Goal: Information Seeking & Learning: Learn about a topic

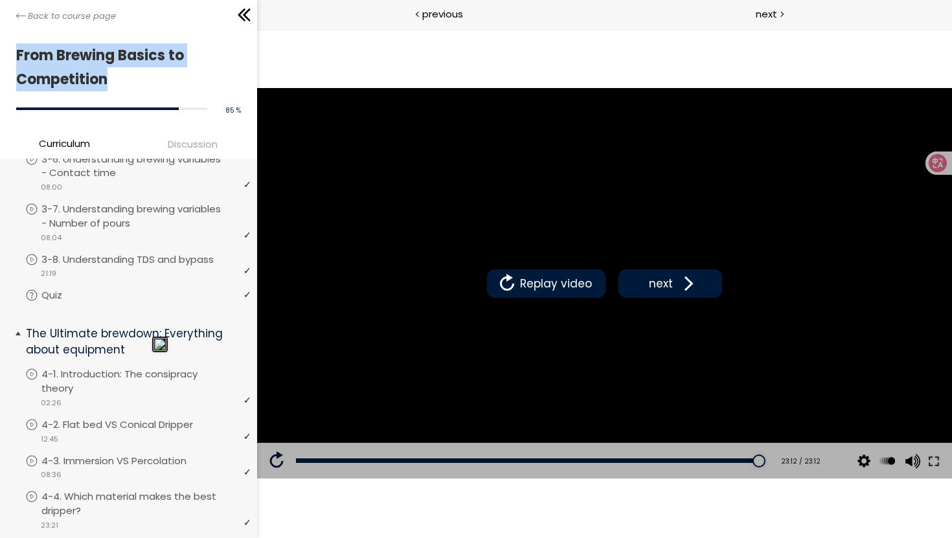
scroll to position [660, 0]
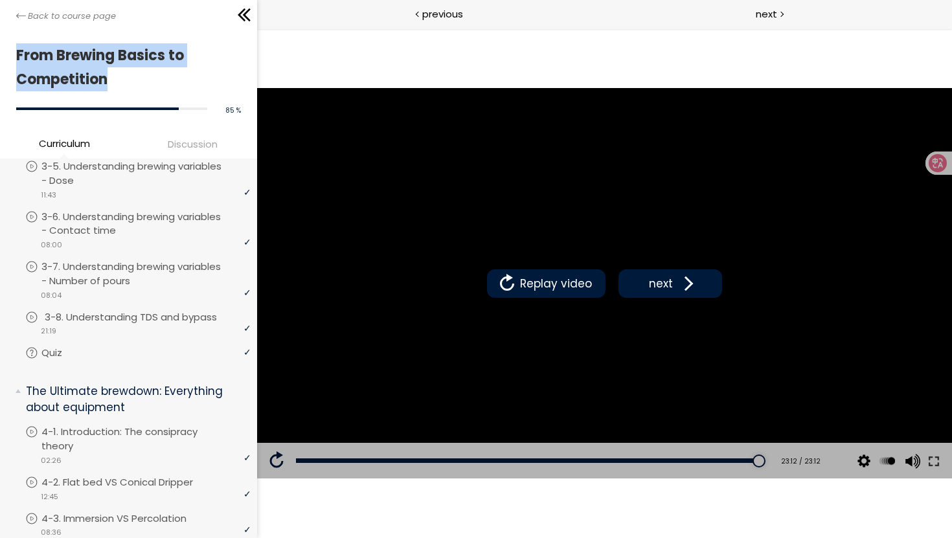
click at [82, 310] on p "3-8. Understanding TDS and bypass" at bounding box center [144, 317] width 198 height 14
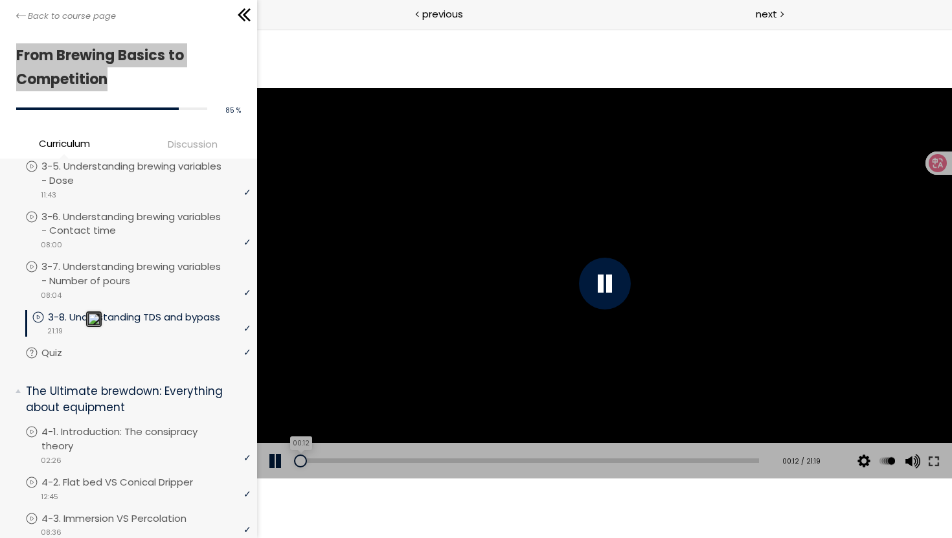
click at [300, 462] on div "00:12" at bounding box center [526, 460] width 463 height 5
click at [608, 287] on div at bounding box center [604, 284] width 52 height 52
click at [568, 288] on div at bounding box center [603, 283] width 695 height 391
click at [601, 285] on div at bounding box center [604, 284] width 52 height 52
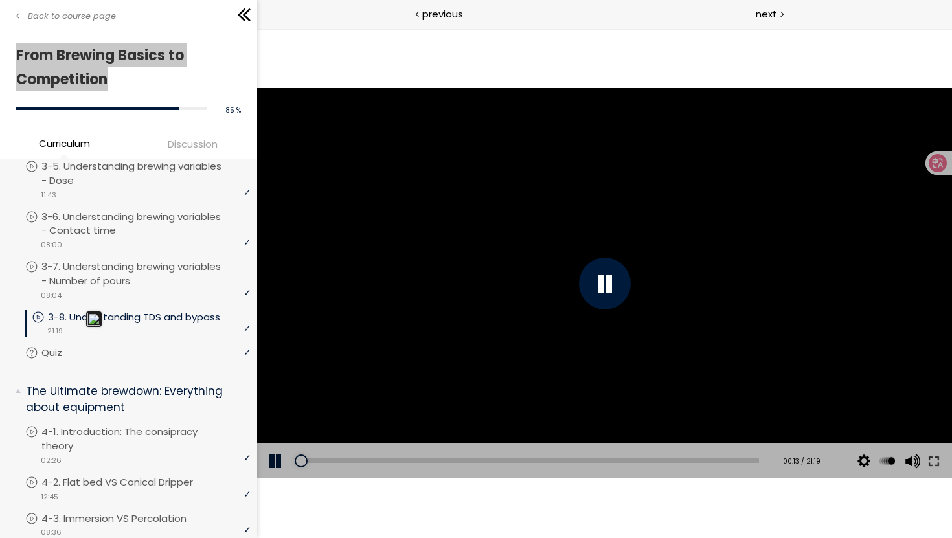
click at [601, 285] on div at bounding box center [604, 284] width 52 height 52
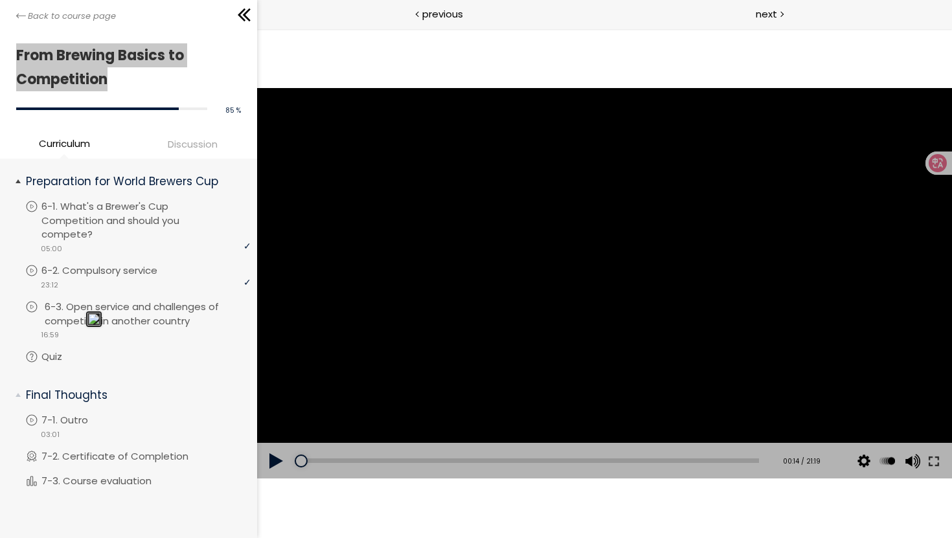
scroll to position [1441, 0]
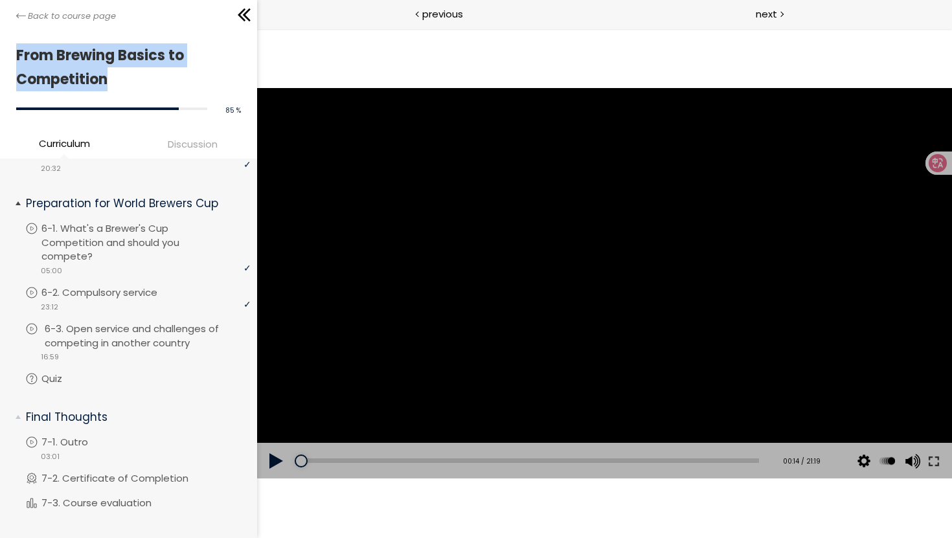
click at [126, 347] on p "6-3. Open service and challenges of competing in another country" at bounding box center [149, 336] width 209 height 28
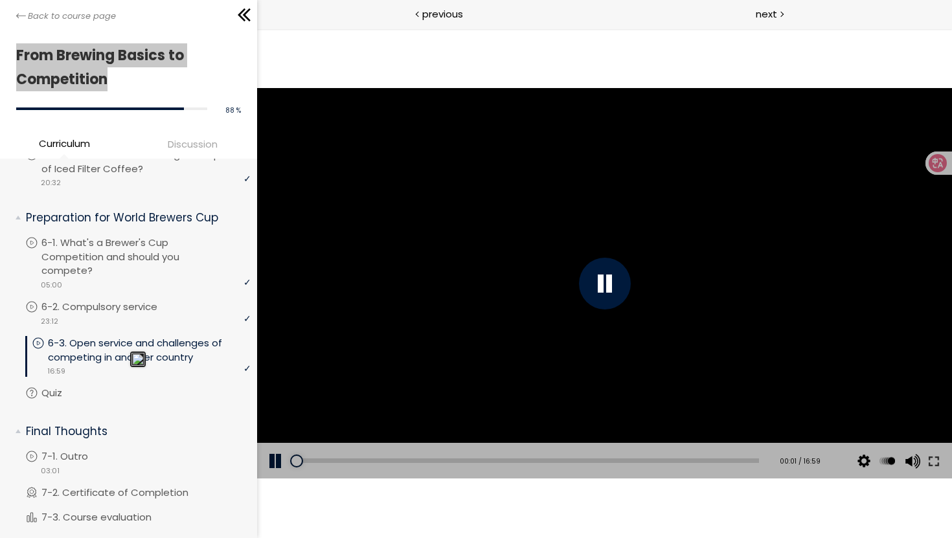
click at [477, 359] on div at bounding box center [603, 283] width 695 height 391
click at [519, 329] on div at bounding box center [603, 283] width 695 height 391
click at [565, 312] on div at bounding box center [603, 283] width 695 height 391
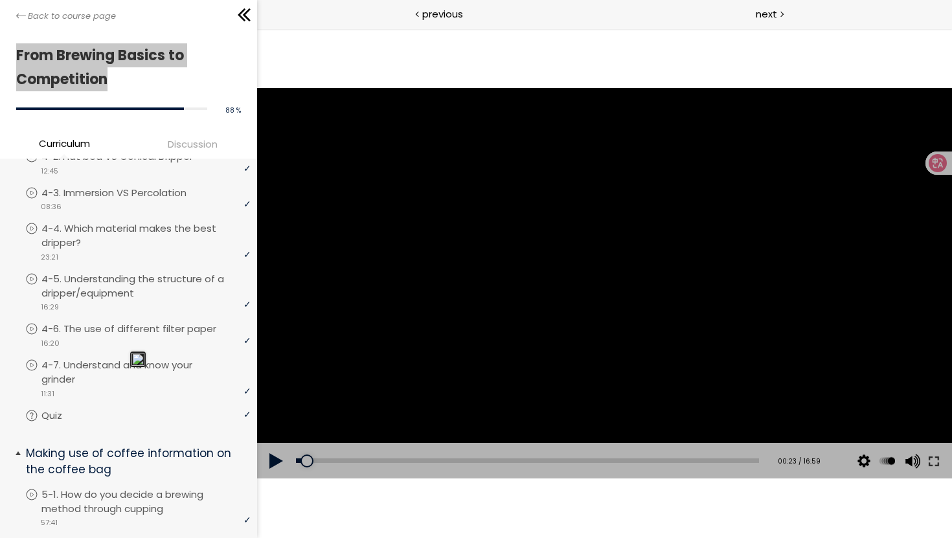
scroll to position [950, 0]
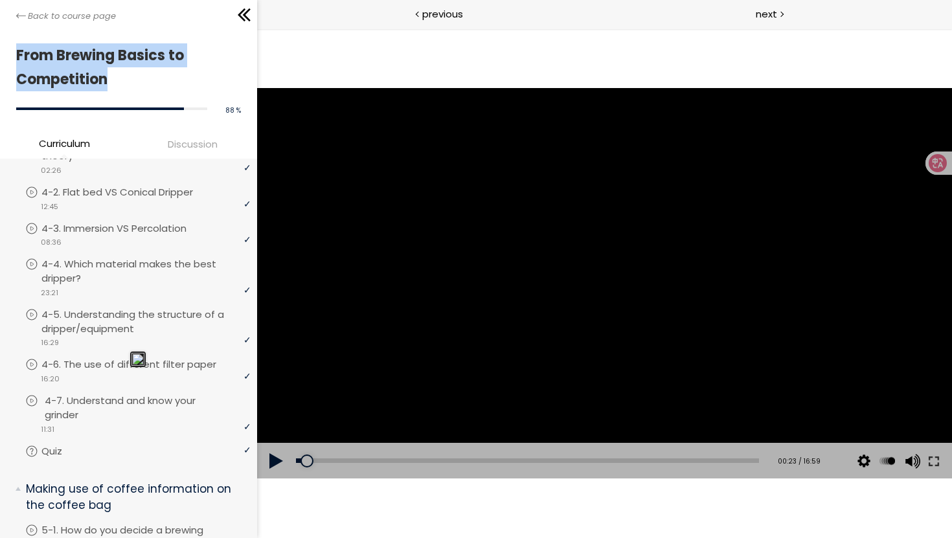
click at [113, 405] on p "4-7. Understand and know your grinder" at bounding box center [149, 408] width 209 height 28
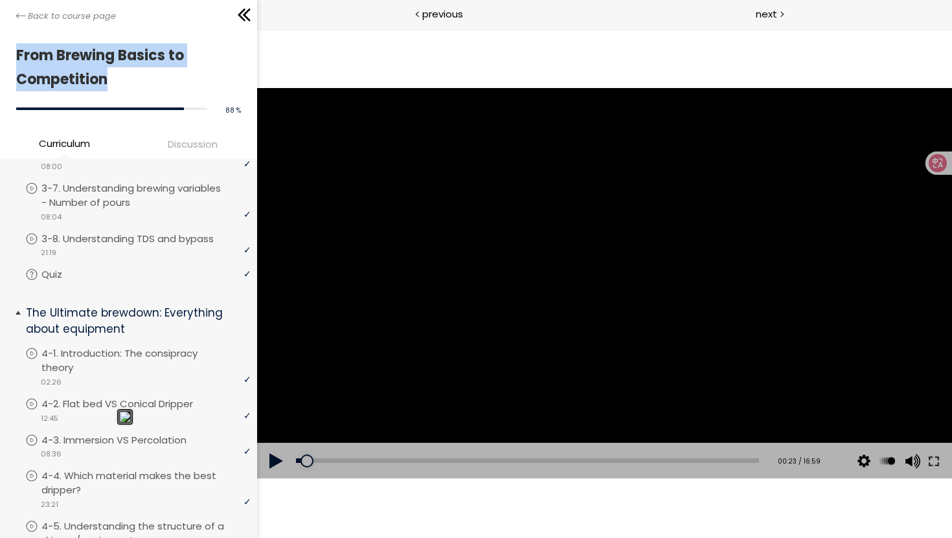
scroll to position [725, 0]
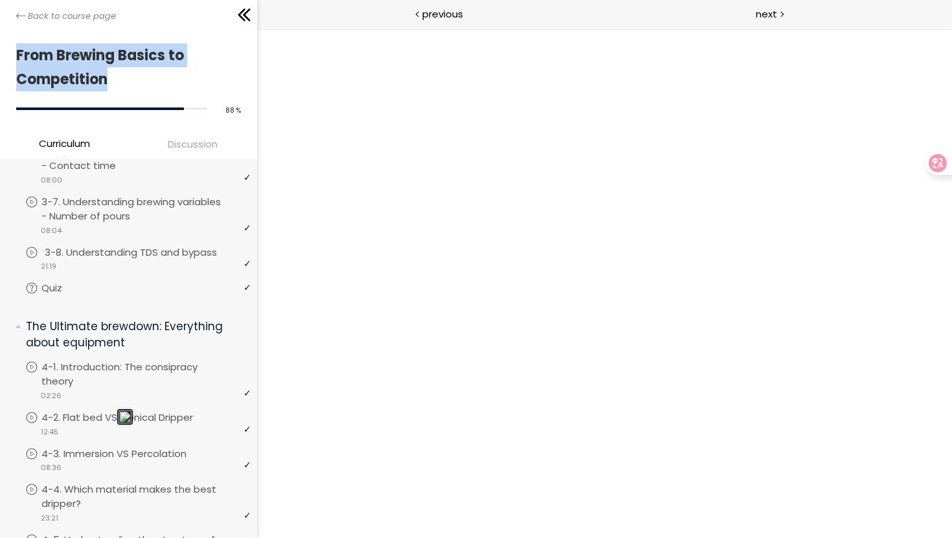
click at [110, 246] on p "3-8. Understanding TDS and bypass" at bounding box center [144, 252] width 198 height 14
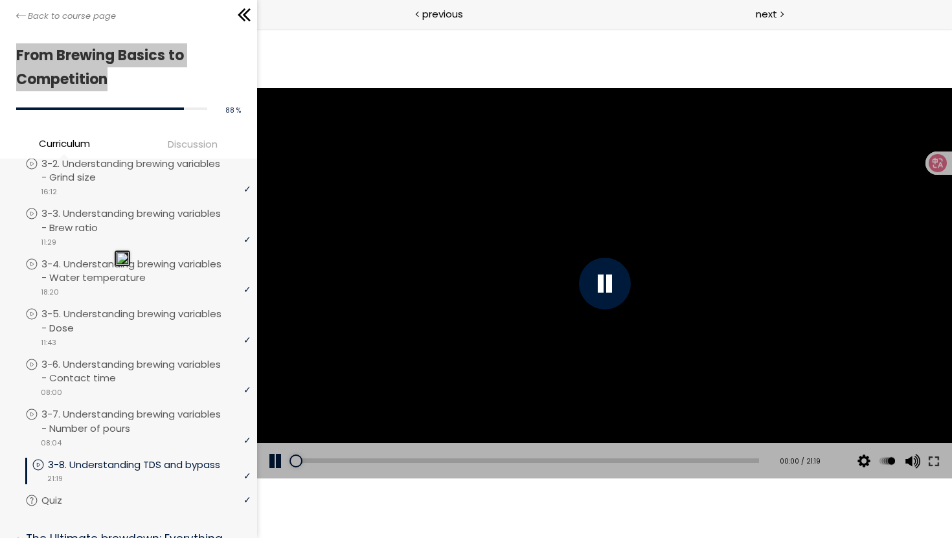
drag, startPoint x: 302, startPoint y: 462, endPoint x: 274, endPoint y: 462, distance: 27.8
click at [275, 462] on div "Add chapter 00:00 00:00 / 21:19 Subtitles None Auto 1080p 720p 540p 360p 224p x…" at bounding box center [603, 461] width 695 height 36
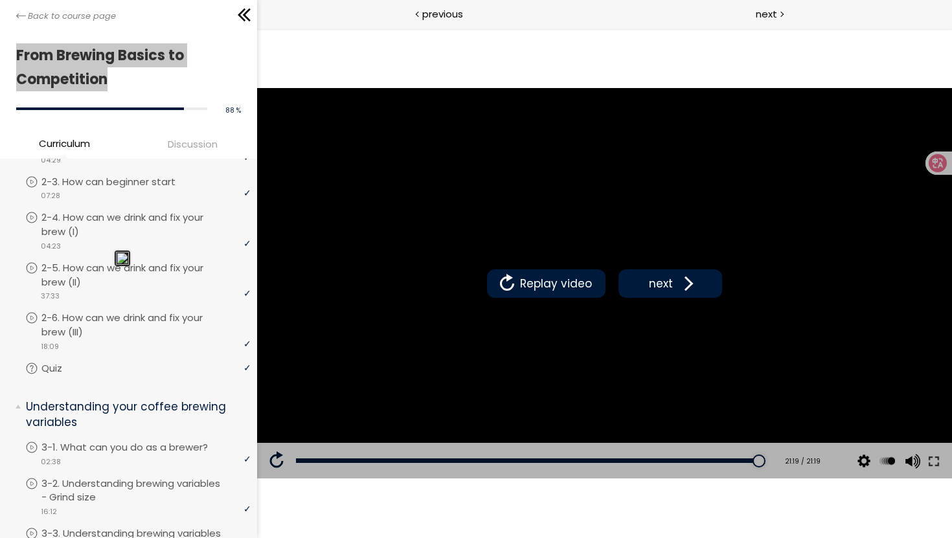
scroll to position [177, 0]
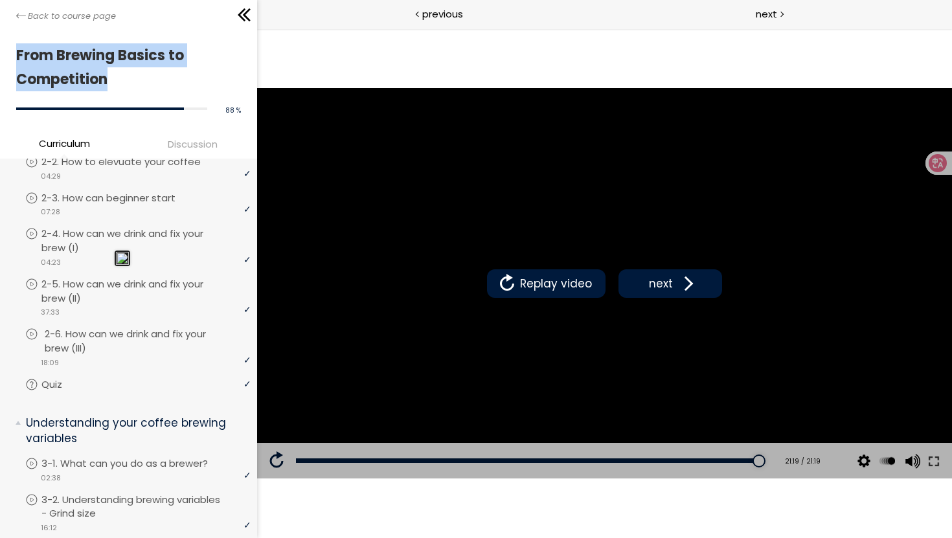
click at [113, 339] on p "2-6. How can we drink and fix your brew (III)" at bounding box center [149, 341] width 209 height 28
click at [100, 333] on p "2-6. How can we drink and fix your brew (III)" at bounding box center [149, 341] width 203 height 28
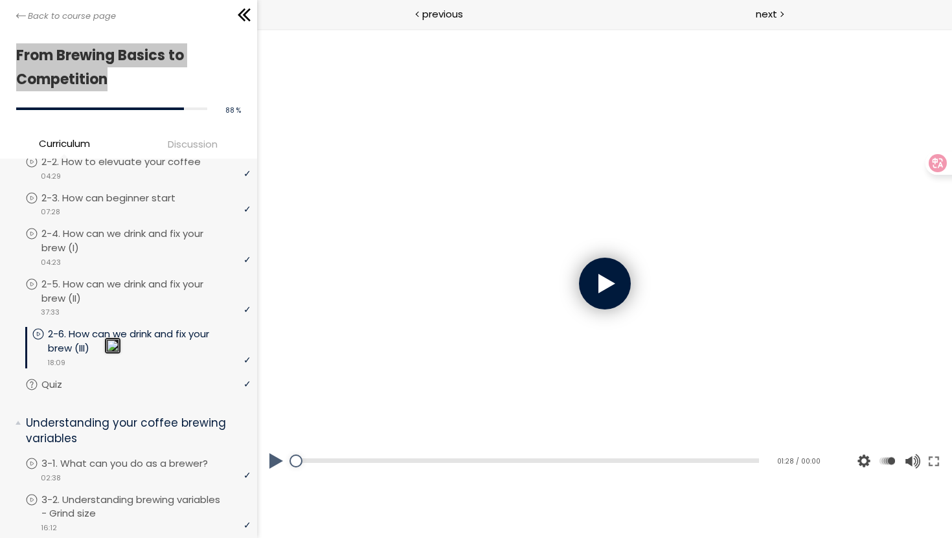
click at [594, 287] on div at bounding box center [604, 284] width 52 height 52
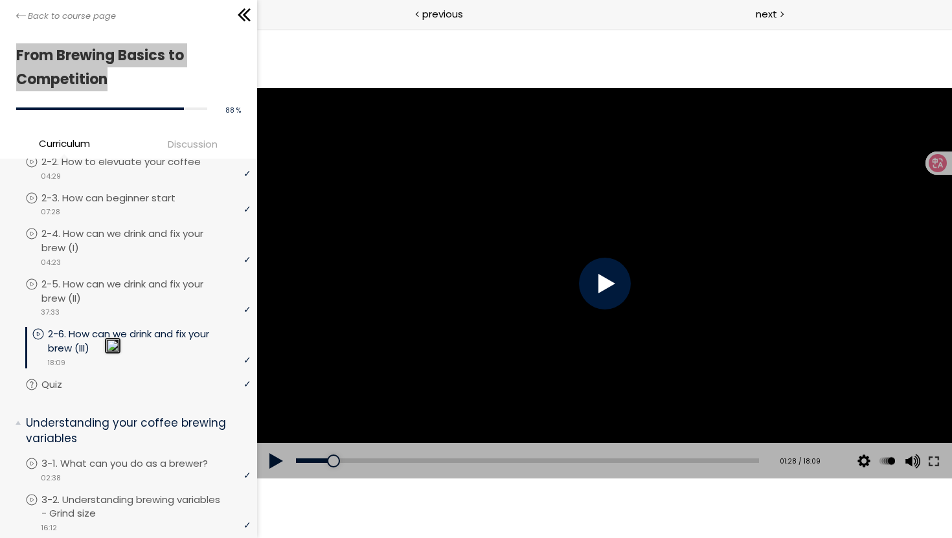
click at [596, 296] on div at bounding box center [604, 284] width 52 height 52
click at [278, 459] on button at bounding box center [275, 461] width 39 height 36
drag, startPoint x: 333, startPoint y: 459, endPoint x: 256, endPoint y: 463, distance: 77.8
click at [256, 463] on div "Add chapter 00:00 00:00 / 18:09 Subtitles None Auto 1080p 720p 540p 360p 224p x…" at bounding box center [603, 461] width 695 height 36
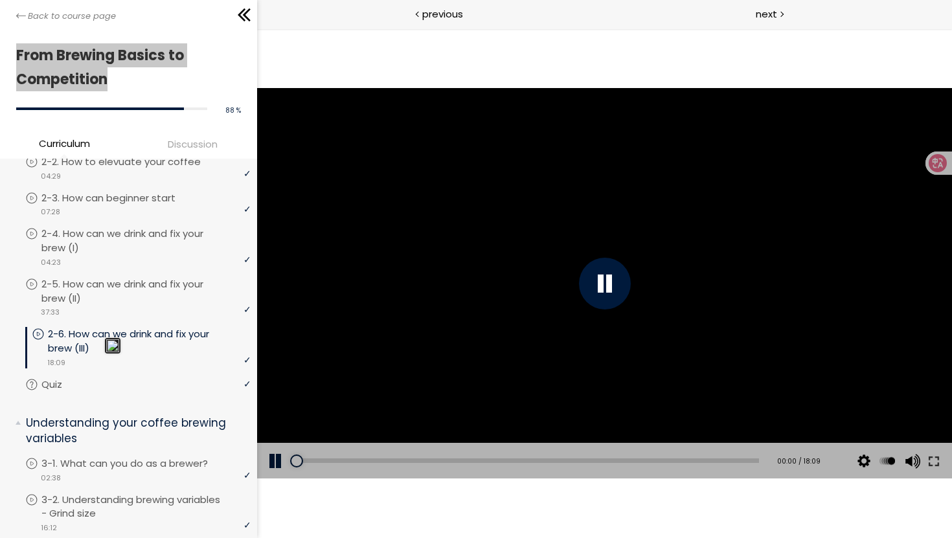
click at [602, 286] on div at bounding box center [604, 284] width 52 height 52
drag, startPoint x: 296, startPoint y: 463, endPoint x: 281, endPoint y: 464, distance: 14.9
click at [281, 464] on div "Add chapter 00:00 00:00 / 18:09 Subtitles None Auto 1080p 720p 540p 360p 224p x…" at bounding box center [603, 461] width 695 height 36
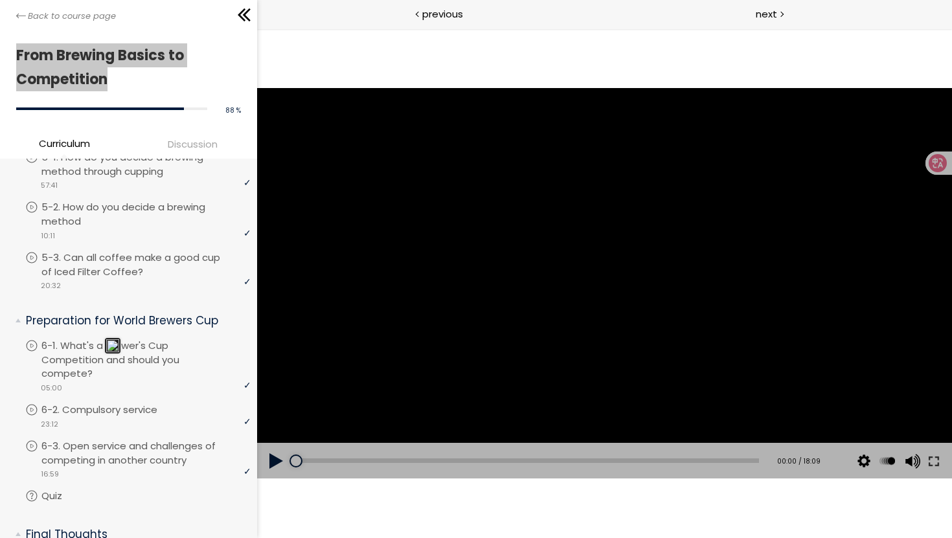
scroll to position [1453, 0]
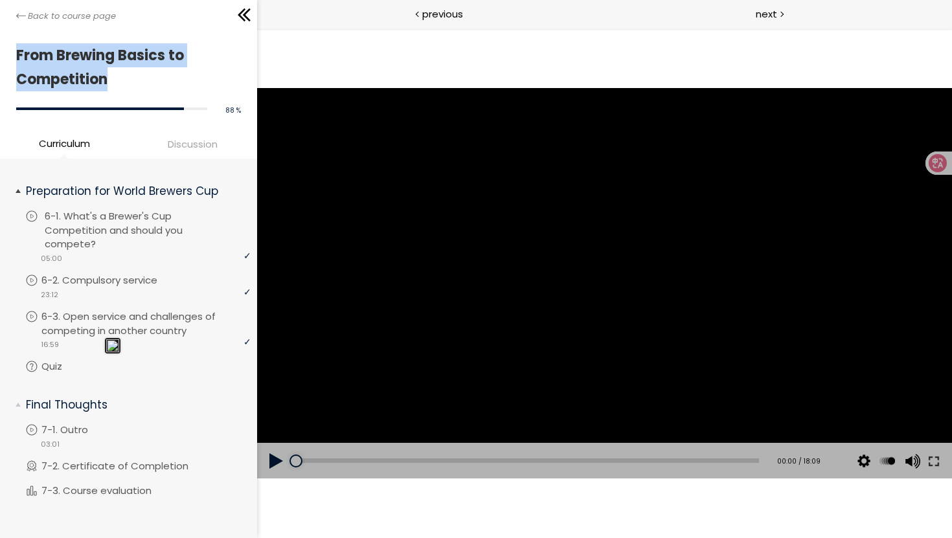
click at [128, 213] on p "6-1. What's a Brewer's Cup Competition and should you compete?" at bounding box center [149, 230] width 209 height 42
click at [92, 231] on p "6-1. What's a Brewer's Cup Competition and should you compete?" at bounding box center [149, 230] width 203 height 42
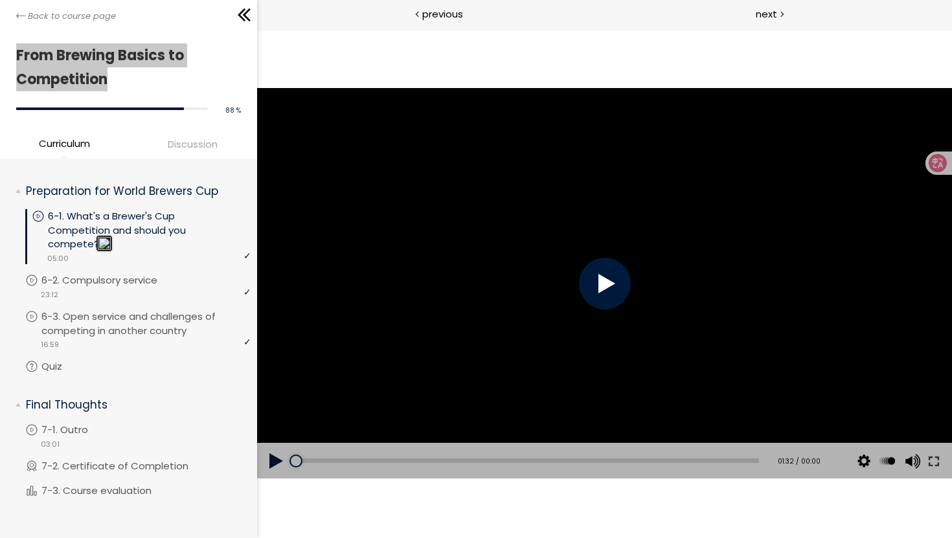
click at [617, 287] on div at bounding box center [604, 284] width 52 height 52
drag, startPoint x: 436, startPoint y: 462, endPoint x: 243, endPoint y: 469, distance: 193.7
click at [256, 28] on html "Click for sound @keyframes VOLUME_SMALL_WAVE_FLASH { 0% { opacity: 0; } 33% { o…" at bounding box center [603, 28] width 695 height 0
click at [595, 285] on div at bounding box center [604, 284] width 52 height 52
click at [600, 271] on div at bounding box center [603, 283] width 695 height 391
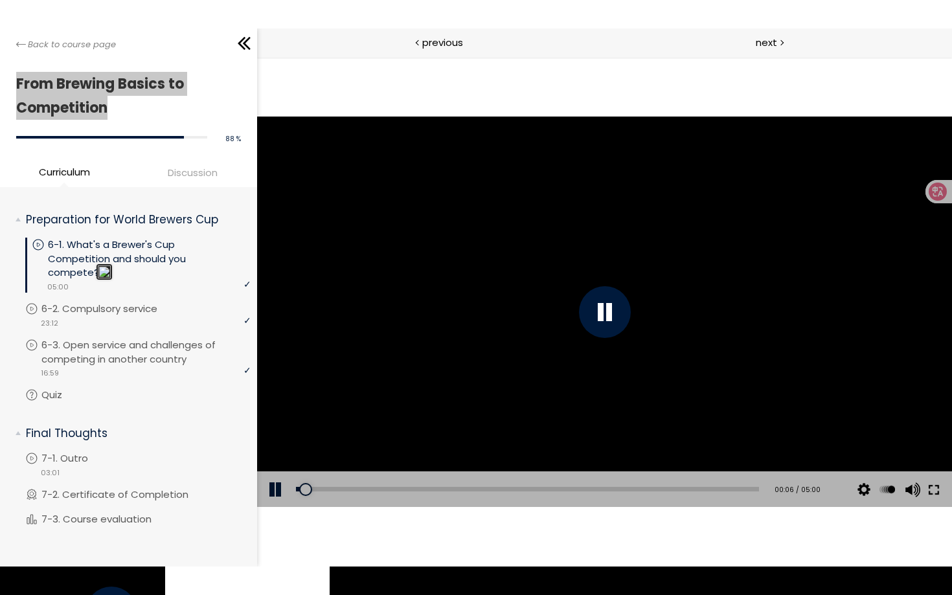
click at [929, 489] on button at bounding box center [932, 489] width 23 height 36
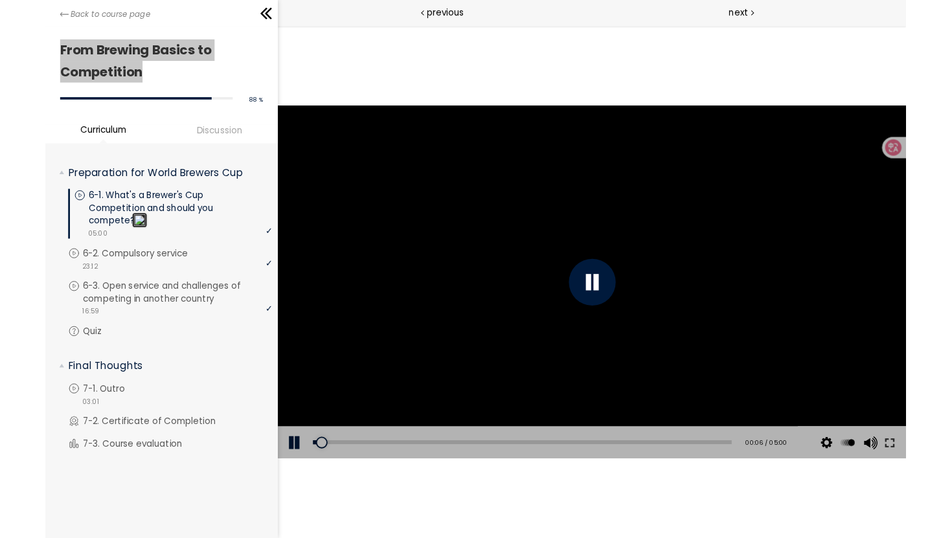
scroll to position [1396, 0]
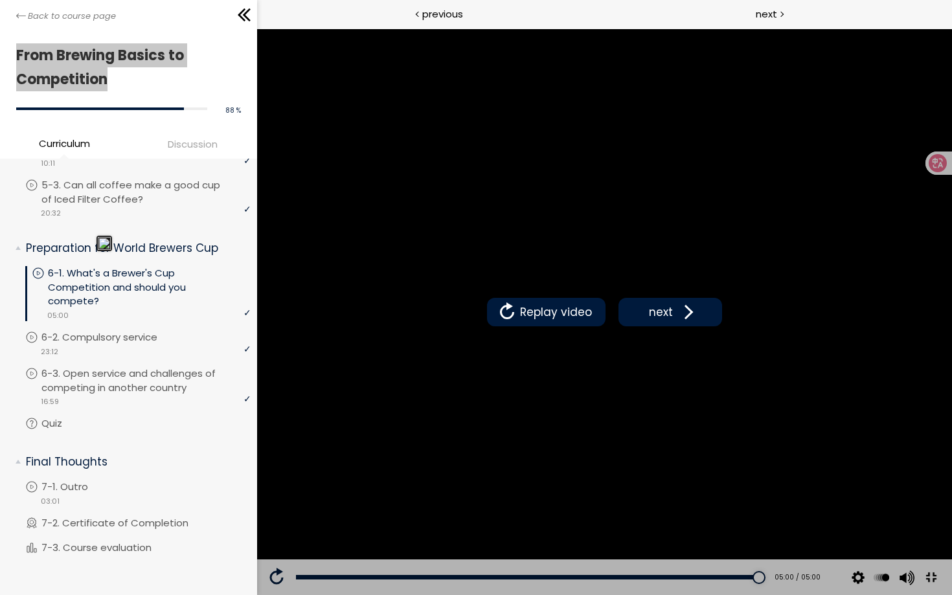
click at [945, 537] on button at bounding box center [930, 577] width 29 height 29
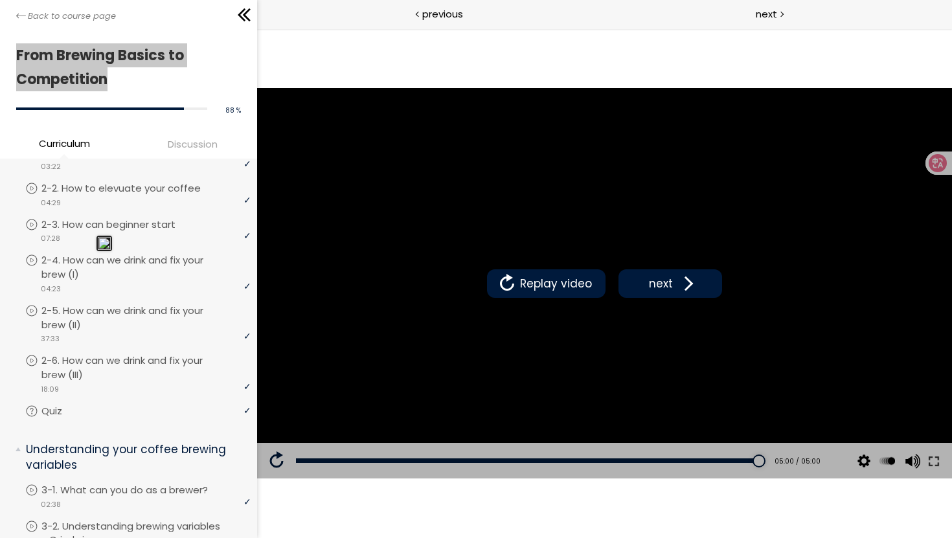
scroll to position [265, 0]
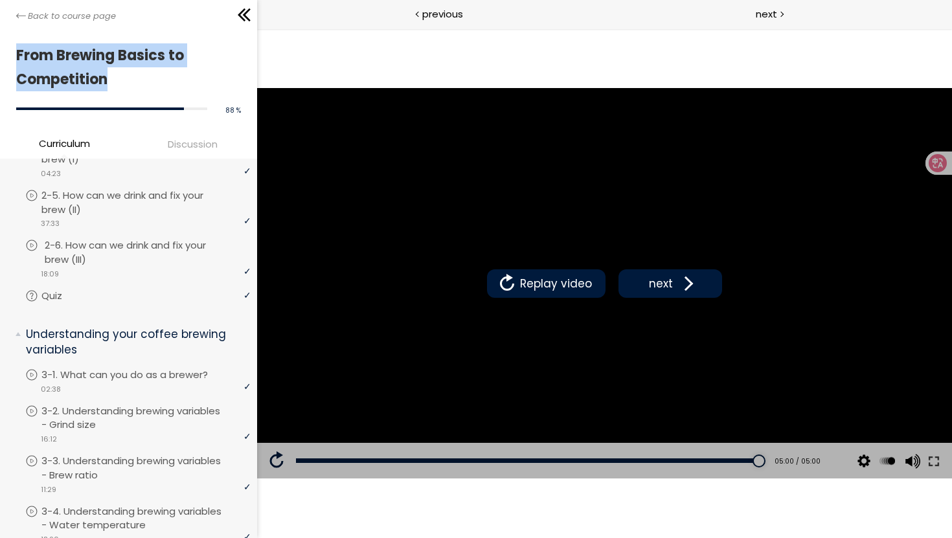
click at [123, 259] on p "2-6. How can we drink and fix your brew (III)" at bounding box center [149, 252] width 209 height 28
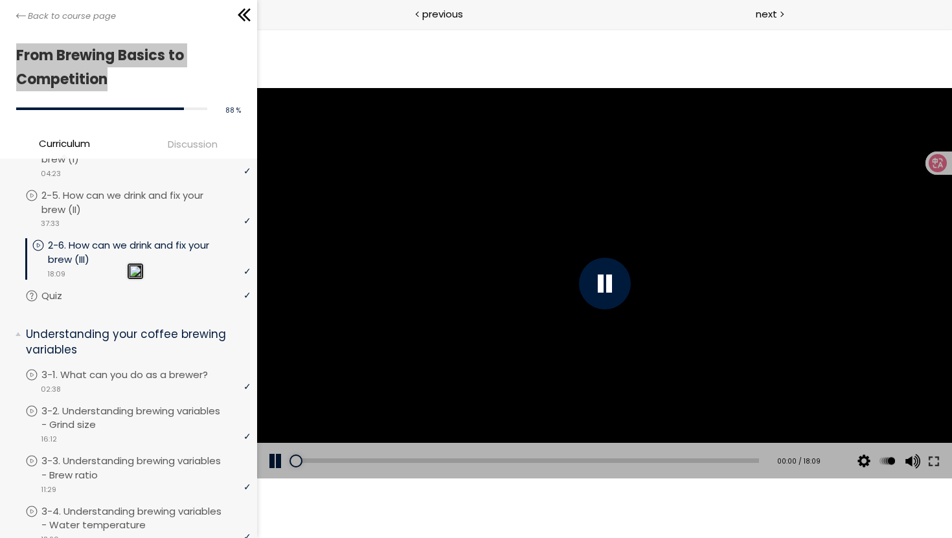
drag, startPoint x: 301, startPoint y: 464, endPoint x: 263, endPoint y: 456, distance: 38.9
click at [257, 462] on div "Add chapter 00:00 00:00 / 18:09 Subtitles None Auto 1080p 720p 540p 360p 224p x…" at bounding box center [603, 461] width 695 height 36
click at [515, 368] on div at bounding box center [603, 283] width 695 height 391
click at [513, 282] on div at bounding box center [603, 283] width 695 height 391
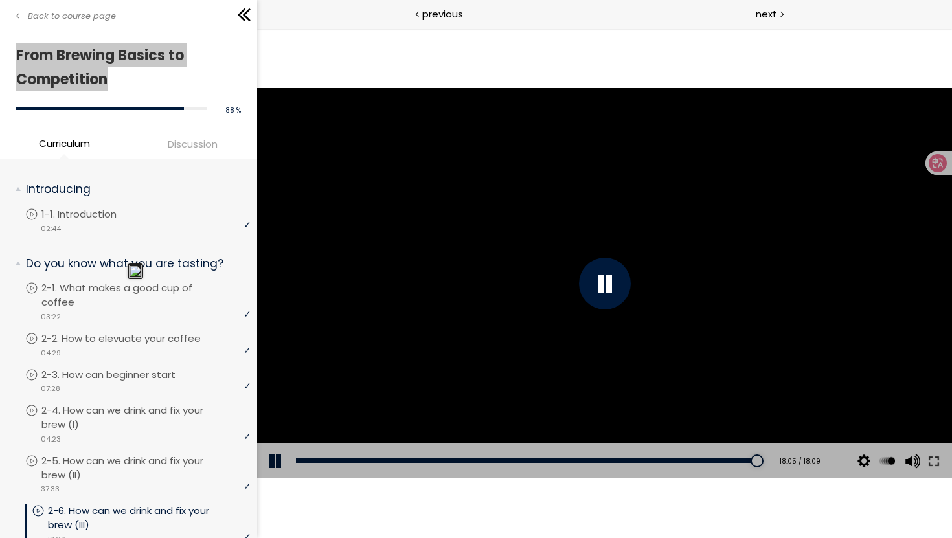
click at [605, 295] on div at bounding box center [604, 284] width 52 height 52
click at [523, 458] on div "Add chapter 09:23" at bounding box center [526, 461] width 463 height 36
click at [499, 460] on div "08:25" at bounding box center [526, 460] width 463 height 5
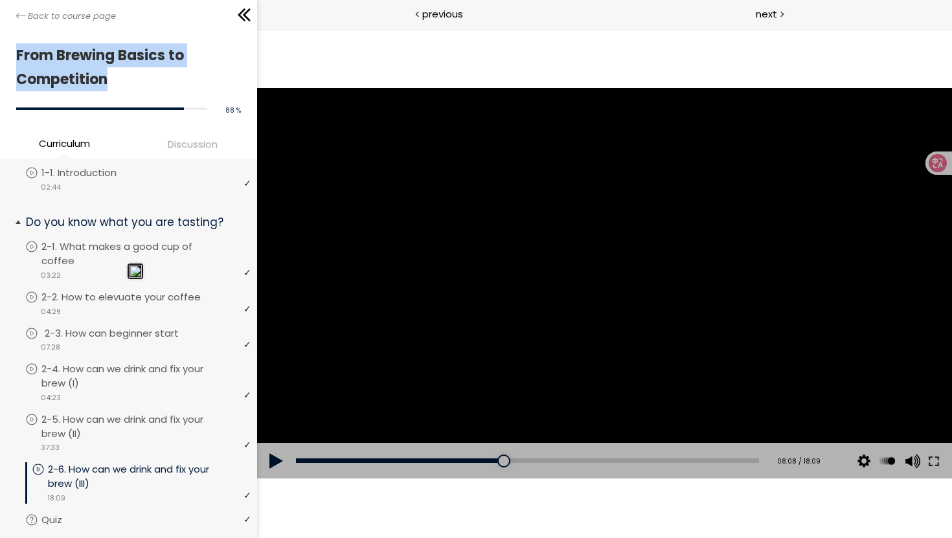
scroll to position [43, 0]
